Goal: Task Accomplishment & Management: Use online tool/utility

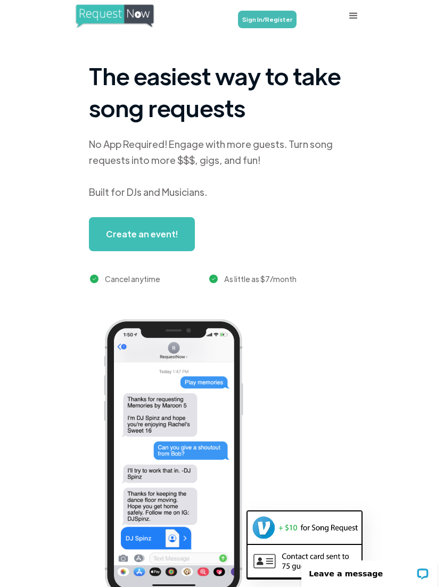
click at [271, 12] on link "Sign In/Register" at bounding box center [267, 20] width 59 height 18
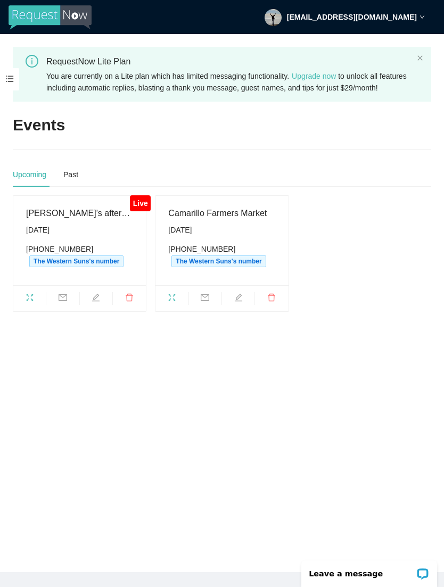
click at [12, 78] on span at bounding box center [9, 79] width 19 height 22
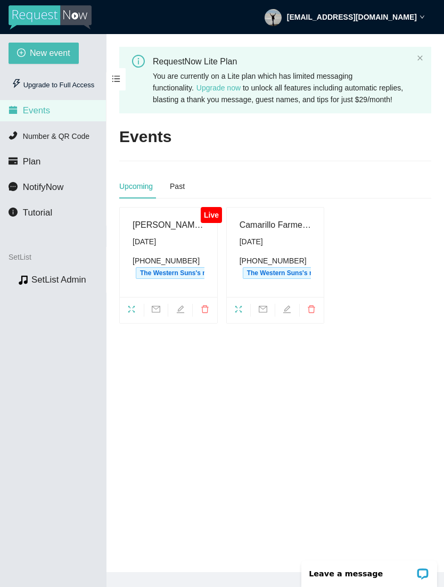
click at [74, 137] on span "Number & QR Code" at bounding box center [56, 136] width 67 height 9
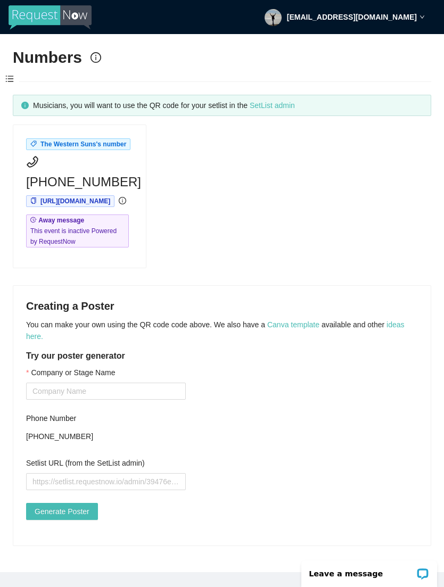
click at [295, 101] on link "SetList admin" at bounding box center [272, 105] width 45 height 9
